Goal: Information Seeking & Learning: Learn about a topic

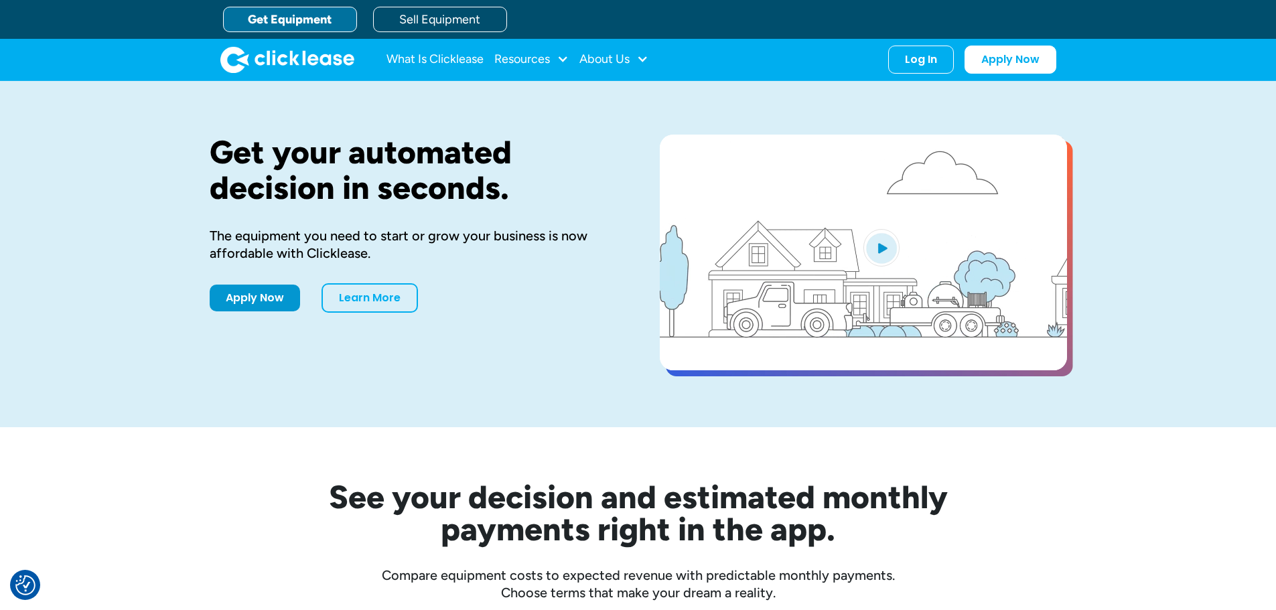
click at [307, 18] on link "Get Equipment" at bounding box center [290, 19] width 134 height 25
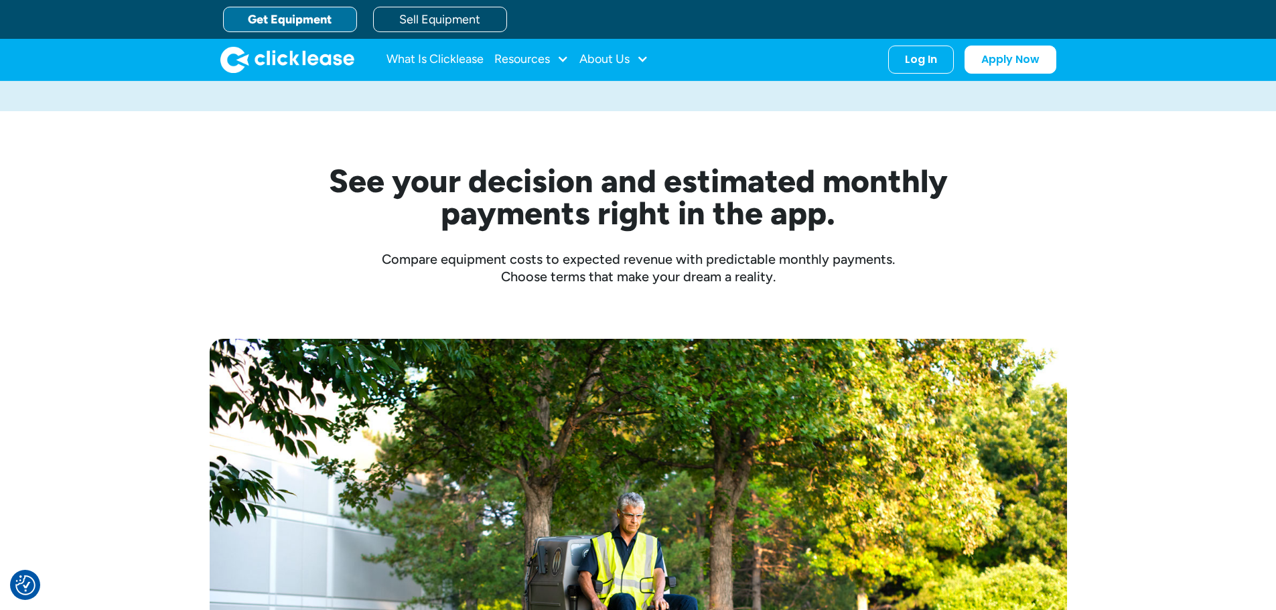
scroll to position [268, 0]
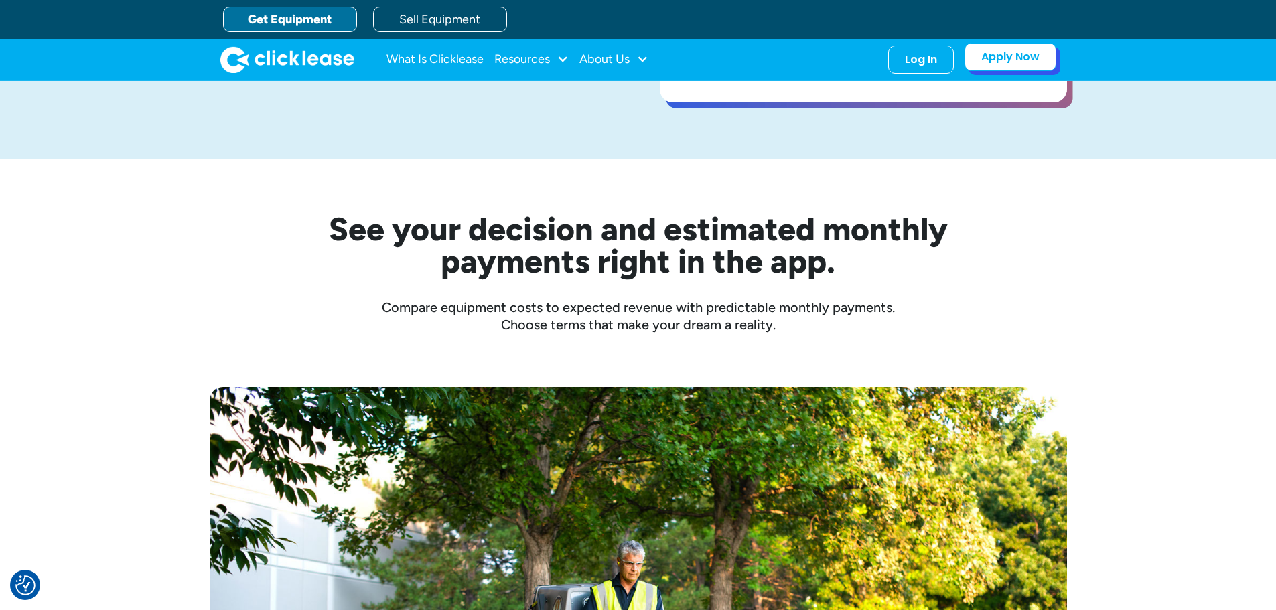
click at [1016, 63] on link "Apply Now" at bounding box center [1011, 57] width 92 height 28
click at [624, 59] on div "About Us" at bounding box center [605, 59] width 50 height 0
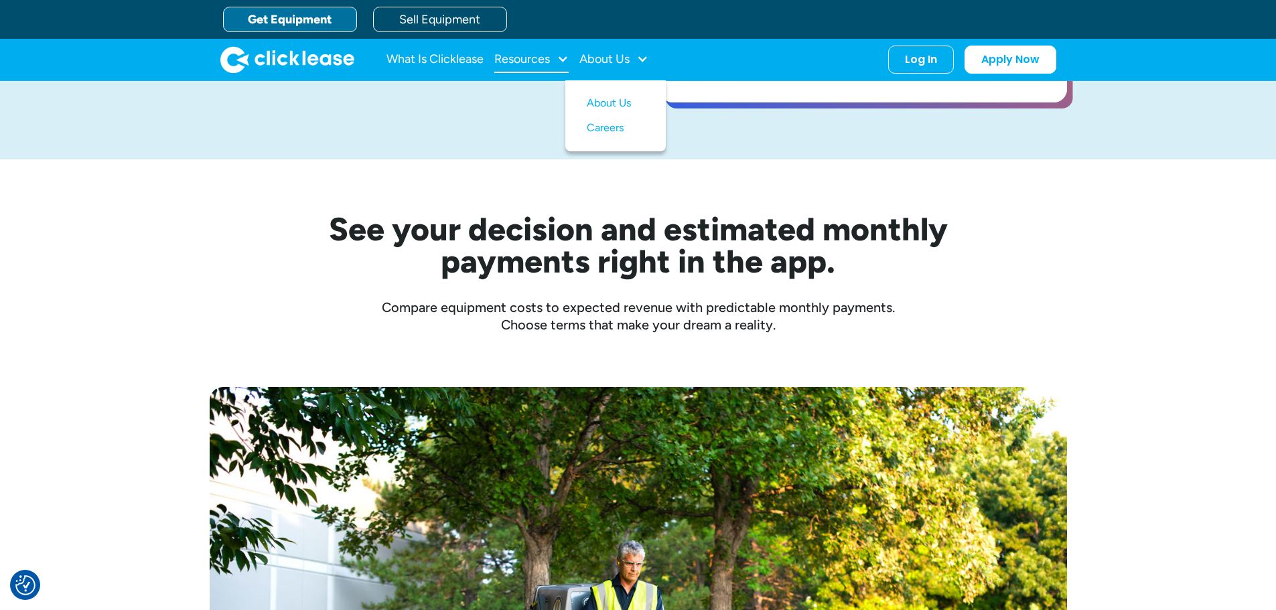
click at [531, 59] on div "Resources" at bounding box center [522, 59] width 56 height 0
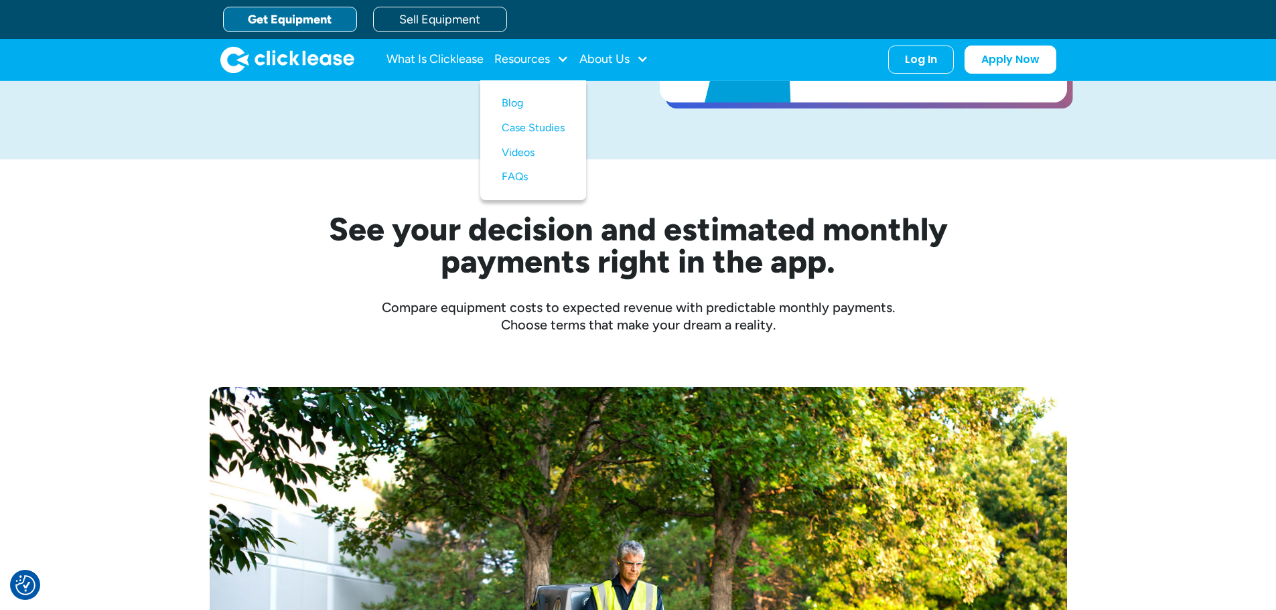
click at [1117, 204] on div "See your decision and estimated monthly payments right in the app. Compare equi…" at bounding box center [638, 246] width 1276 height 174
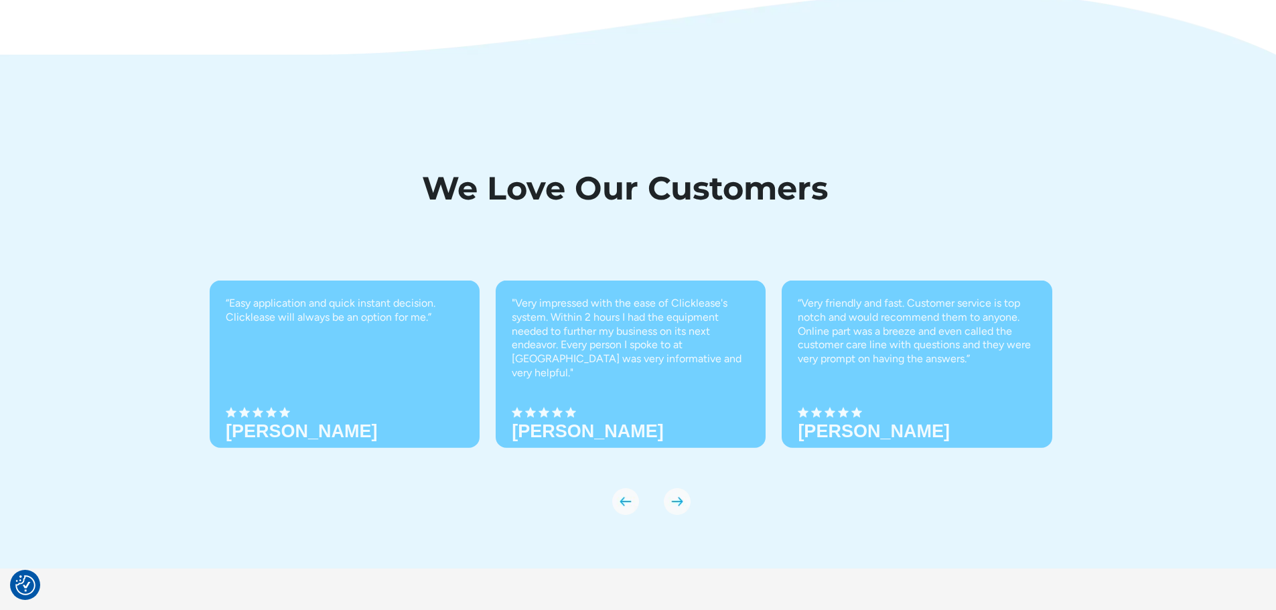
scroll to position [4681, 0]
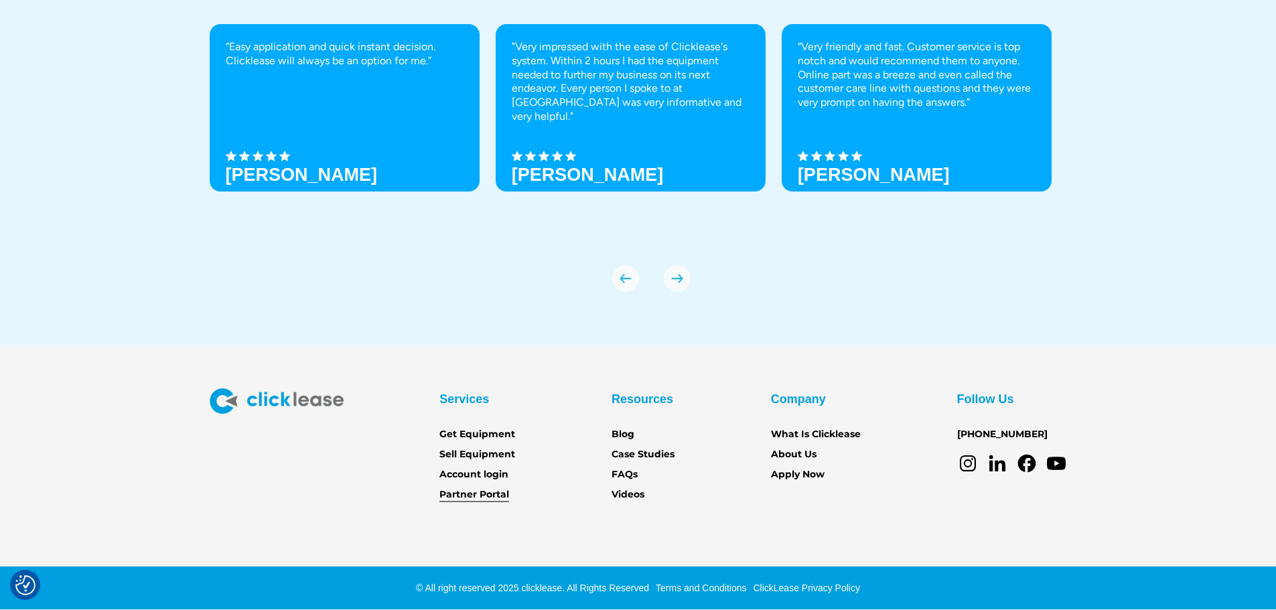
click at [470, 495] on link "Partner Portal" at bounding box center [474, 495] width 70 height 15
click at [486, 433] on link "Get Equipment" at bounding box center [477, 434] width 76 height 15
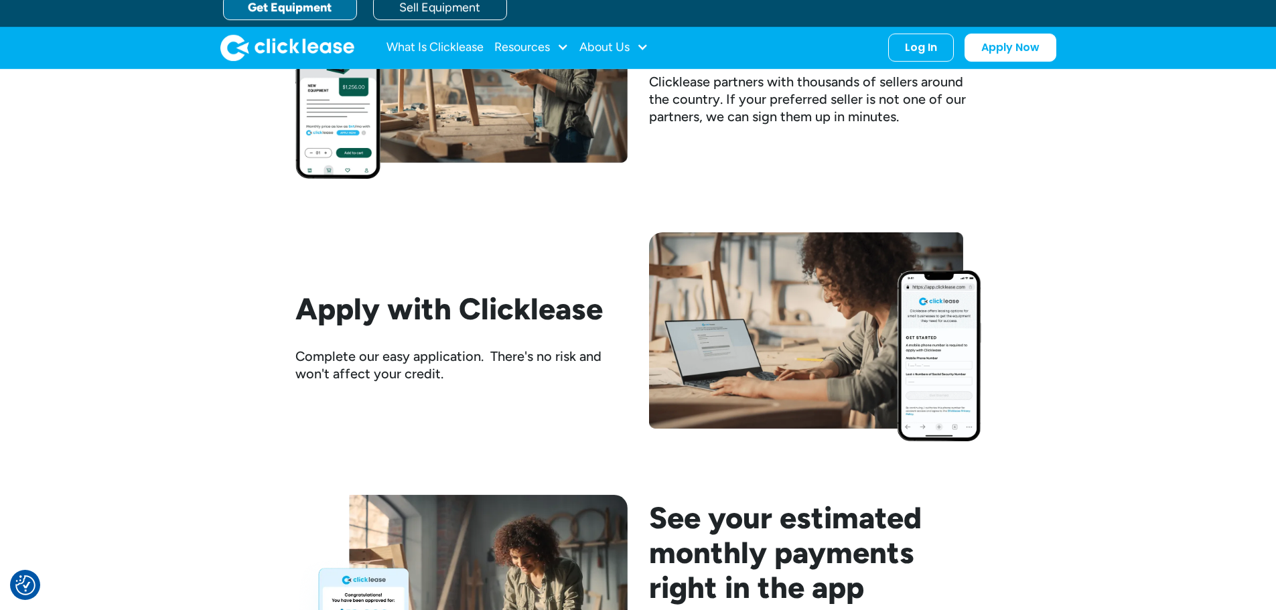
scroll to position [1273, 0]
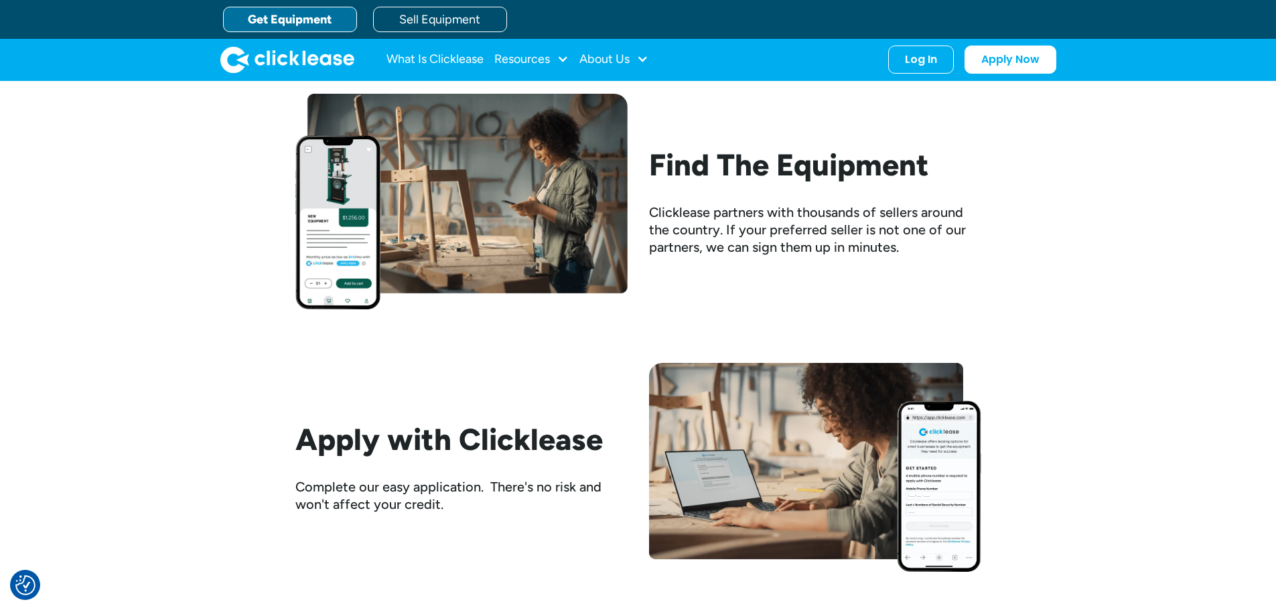
click at [711, 169] on h2 "Find The Equipment" at bounding box center [815, 164] width 332 height 35
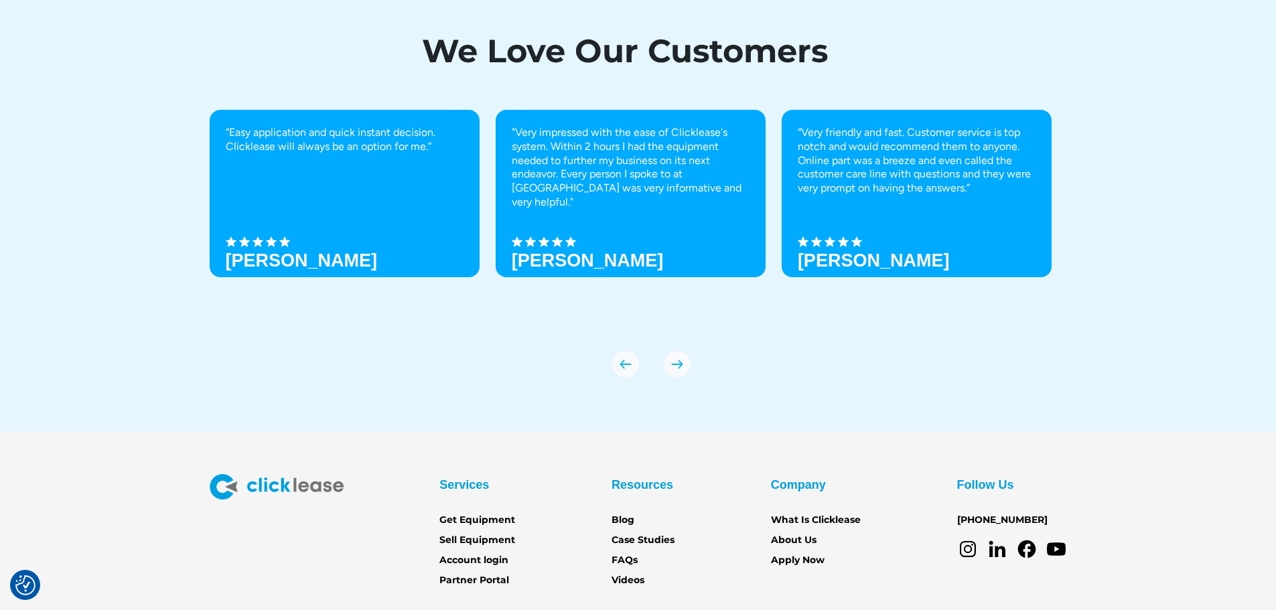
scroll to position [4681, 0]
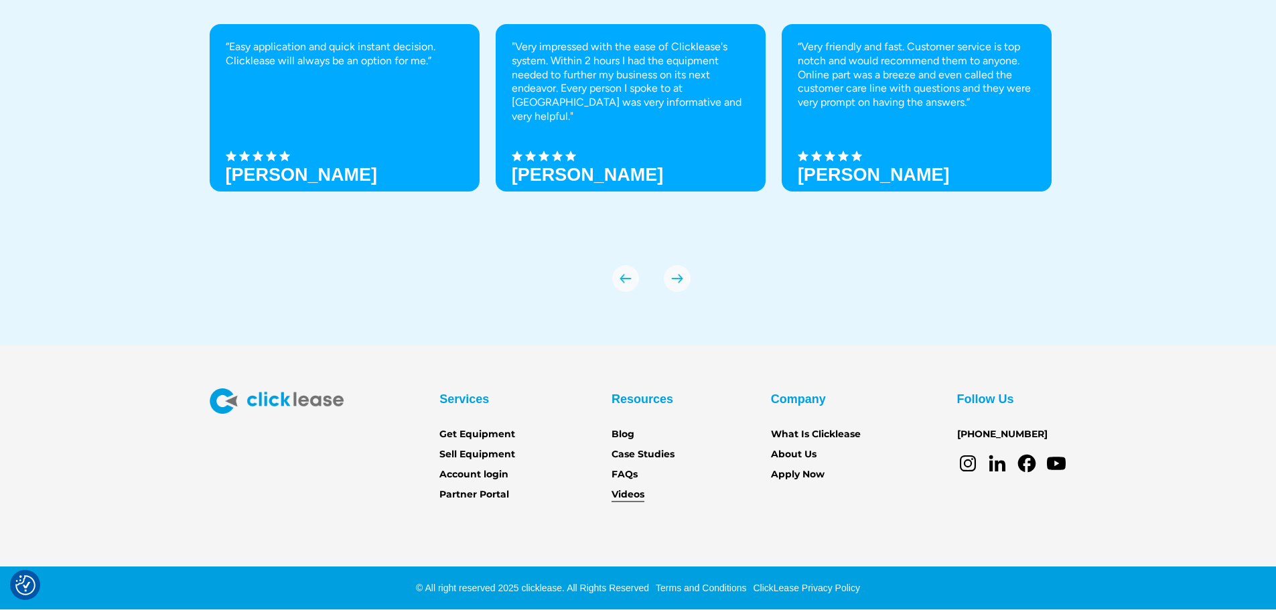
click at [632, 496] on link "Videos" at bounding box center [628, 495] width 33 height 15
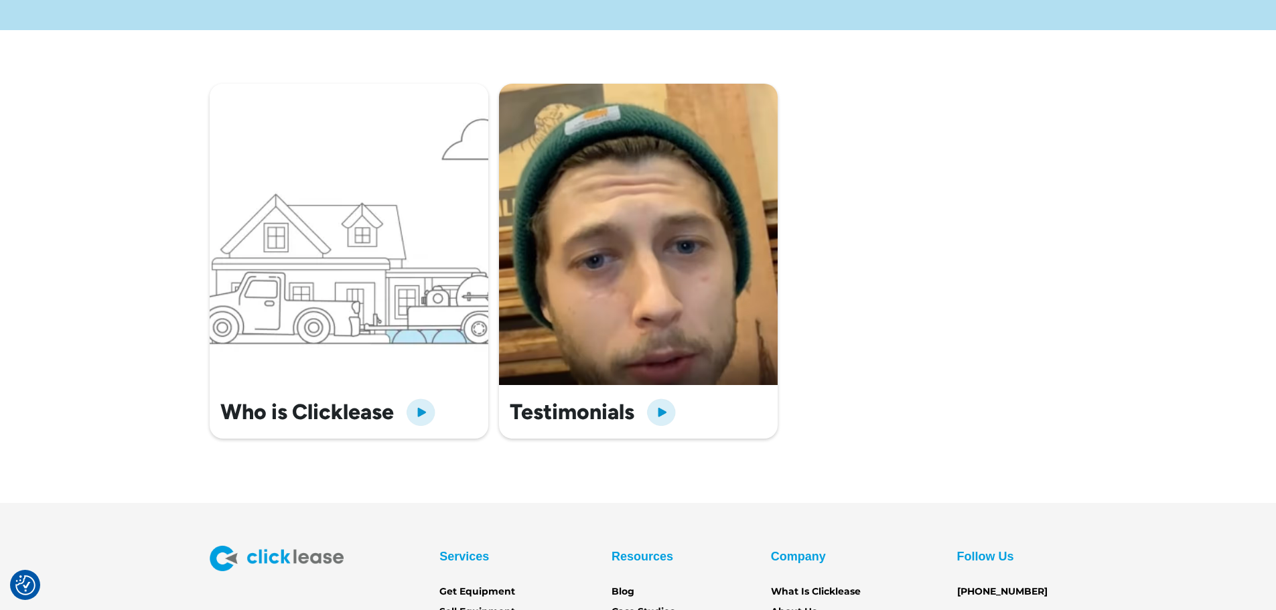
scroll to position [402, 0]
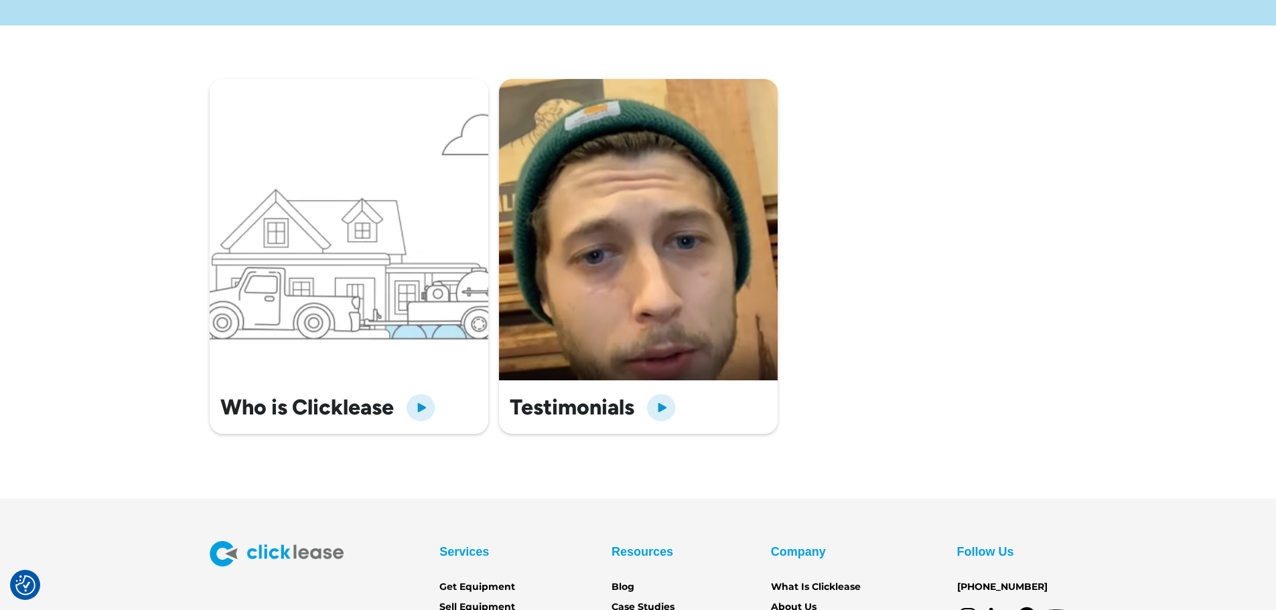
click at [659, 413] on img "open lightbox" at bounding box center [661, 407] width 32 height 32
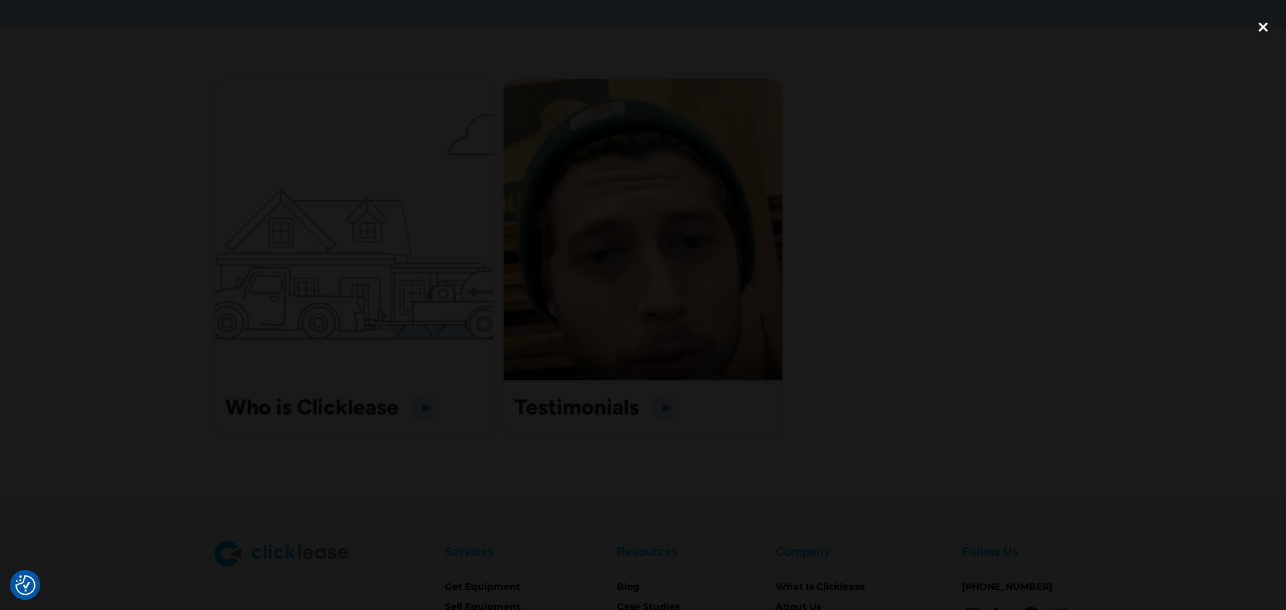
click at [1263, 25] on div "close lightbox" at bounding box center [1264, 26] width 46 height 29
